Goal: Check status

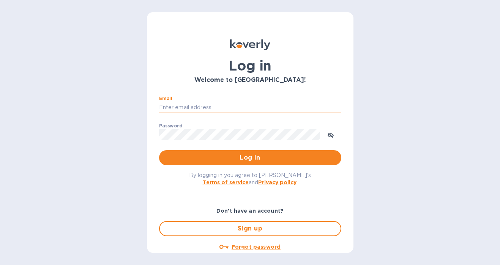
click at [178, 105] on input "Email" at bounding box center [250, 107] width 182 height 11
type input "[PERSON_NAME][EMAIL_ADDRESS][PERSON_NAME][DOMAIN_NAME]"
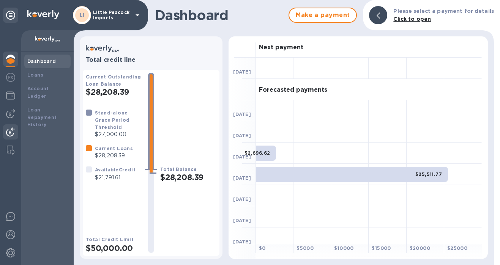
click at [9, 125] on div at bounding box center [10, 133] width 15 height 17
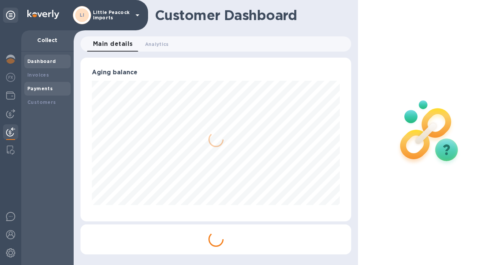
scroll to position [164, 268]
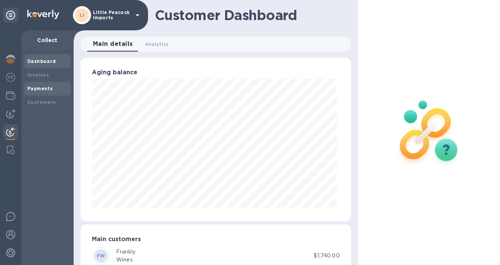
click at [40, 88] on b "Payments" at bounding box center [39, 89] width 25 height 6
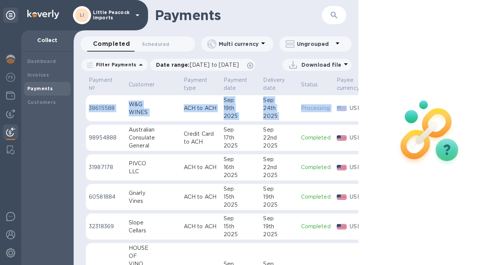
drag, startPoint x: 88, startPoint y: 119, endPoint x: 324, endPoint y: 129, distance: 235.9
click at [324, 122] on tr "38615588 W&G WINES ACH to [GEOGRAPHIC_DATA] [DATE] [DATE] Processing USD $755.69" at bounding box center [255, 108] width 339 height 27
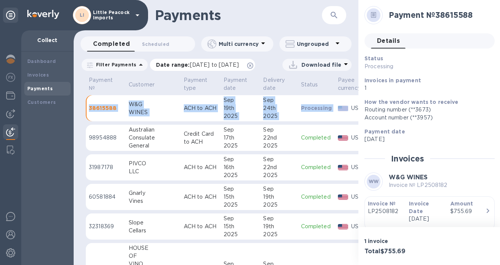
click at [239, 62] on span "[DATE] to [DATE]" at bounding box center [214, 65] width 49 height 6
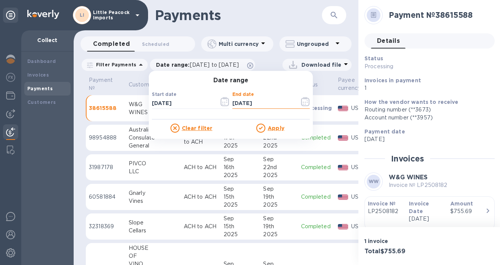
drag, startPoint x: 245, startPoint y: 103, endPoint x: 240, endPoint y: 103, distance: 4.9
click at [240, 103] on input "[DATE]" at bounding box center [262, 103] width 61 height 11
type input "[DATE]__"
click at [261, 124] on icon at bounding box center [260, 128] width 9 height 9
click at [268, 131] on u "Apply" at bounding box center [276, 128] width 17 height 6
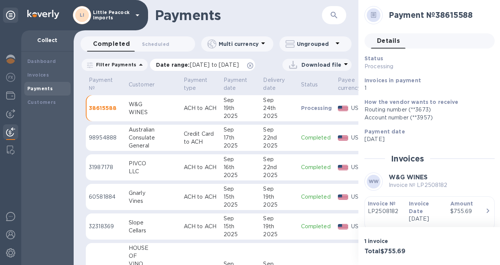
click at [239, 66] on span "[DATE] to [DATE]" at bounding box center [214, 65] width 49 height 6
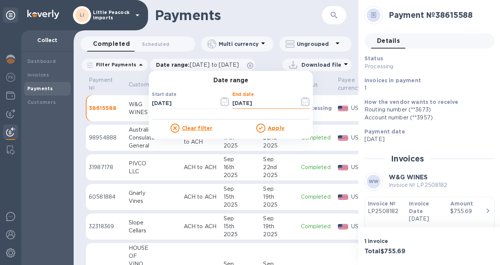
drag, startPoint x: 244, startPoint y: 103, endPoint x: 240, endPoint y: 103, distance: 4.2
click at [240, 103] on input "[DATE]" at bounding box center [262, 103] width 61 height 11
type input "[DATE]"
click at [272, 128] on u "Apply" at bounding box center [276, 128] width 17 height 6
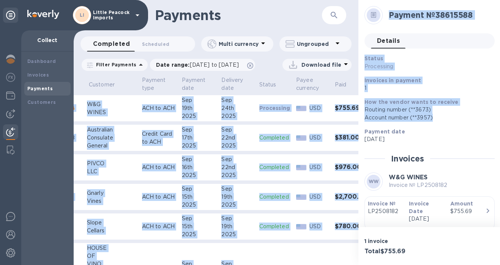
scroll to position [0, 57]
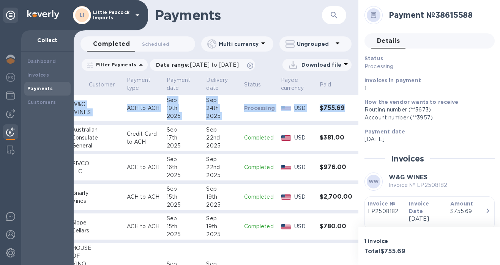
drag, startPoint x: 88, startPoint y: 120, endPoint x: 334, endPoint y: 122, distance: 246.4
click at [334, 122] on tr "38615588 W&G WINES ACH to [GEOGRAPHIC_DATA] [DATE] [DATE] Processing USD $755.69" at bounding box center [199, 108] width 340 height 27
copy tr "38615588 W&G WINES ACH to [GEOGRAPHIC_DATA] [DATE] [DATE] Processing USD $755.69"
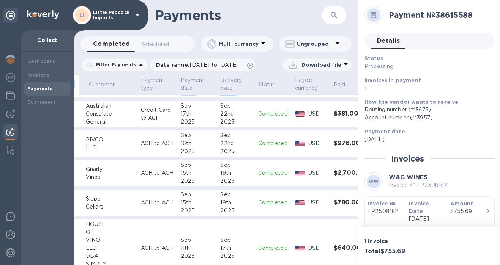
scroll to position [0, 43]
